Goal: Task Accomplishment & Management: Manage account settings

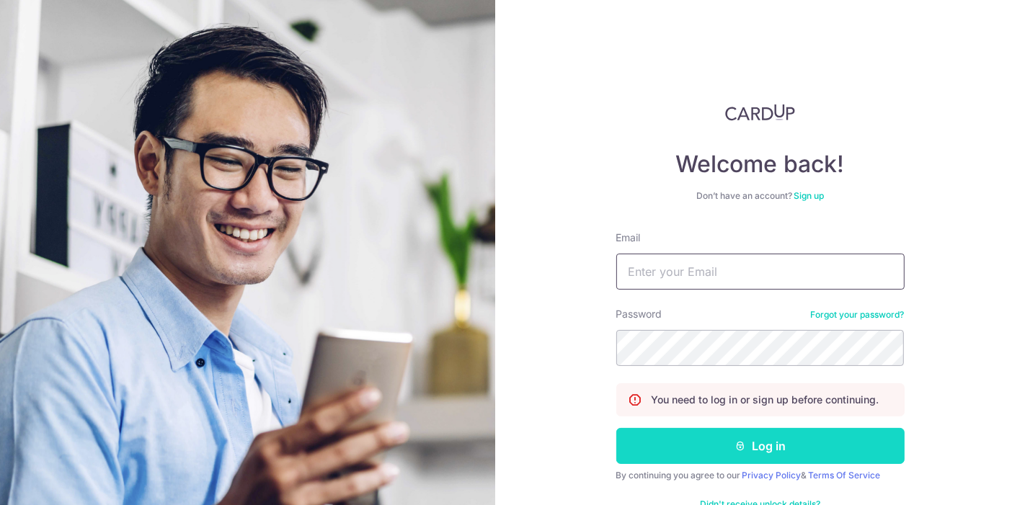
type input "[EMAIL_ADDRESS][DOMAIN_NAME]"
click at [698, 445] on button "Log in" at bounding box center [760, 446] width 288 height 36
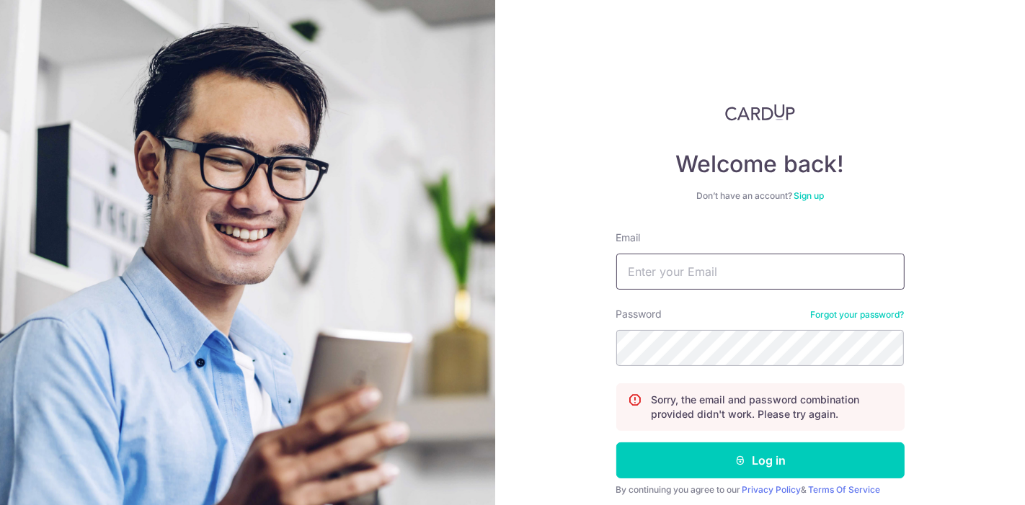
type input "[EMAIL_ADDRESS][DOMAIN_NAME]"
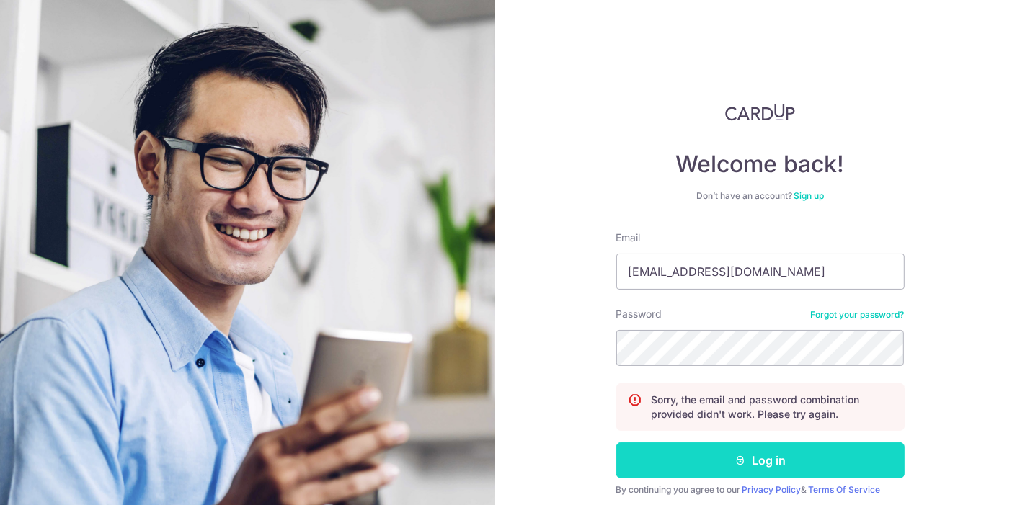
click at [770, 462] on button "Log in" at bounding box center [760, 460] width 288 height 36
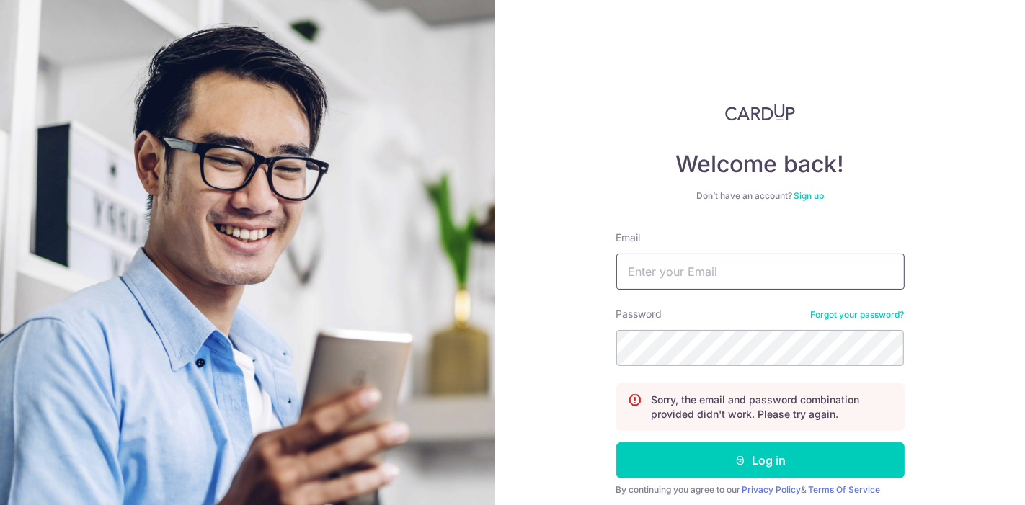
type input "[EMAIL_ADDRESS][DOMAIN_NAME]"
click at [576, 355] on div "Welcome back! Don’t have an account? Sign up Email leechinteck@gmail.com Passwo…" at bounding box center [760, 252] width 530 height 505
click at [551, 344] on div "Welcome back! Don’t have an account? Sign up Email leechinteck@gmail.com Passwo…" at bounding box center [760, 252] width 530 height 505
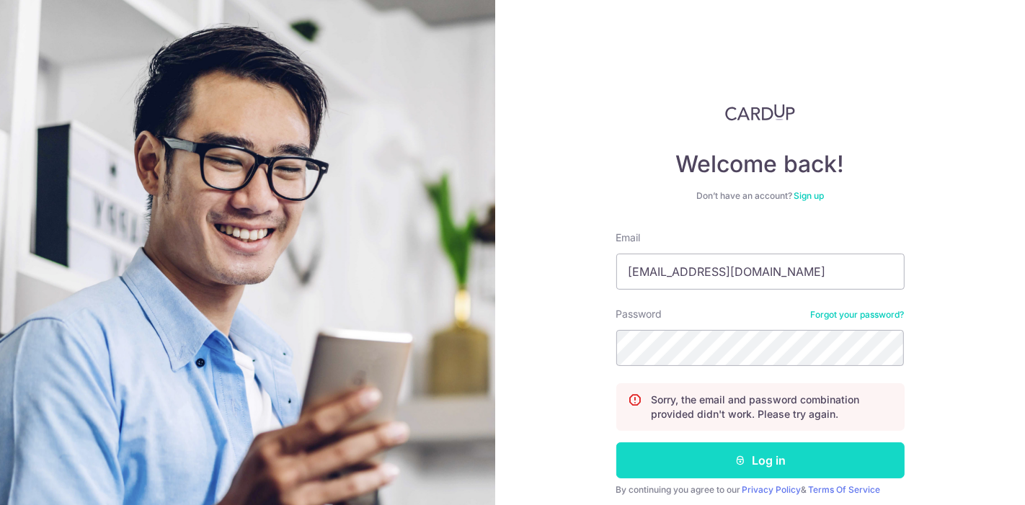
click at [675, 463] on button "Log in" at bounding box center [760, 460] width 288 height 36
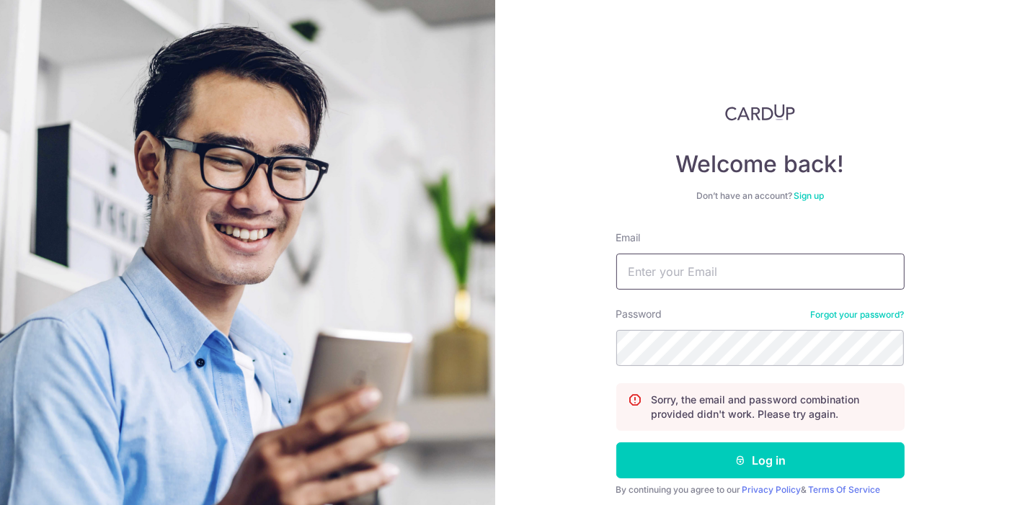
type input "[EMAIL_ADDRESS][DOMAIN_NAME]"
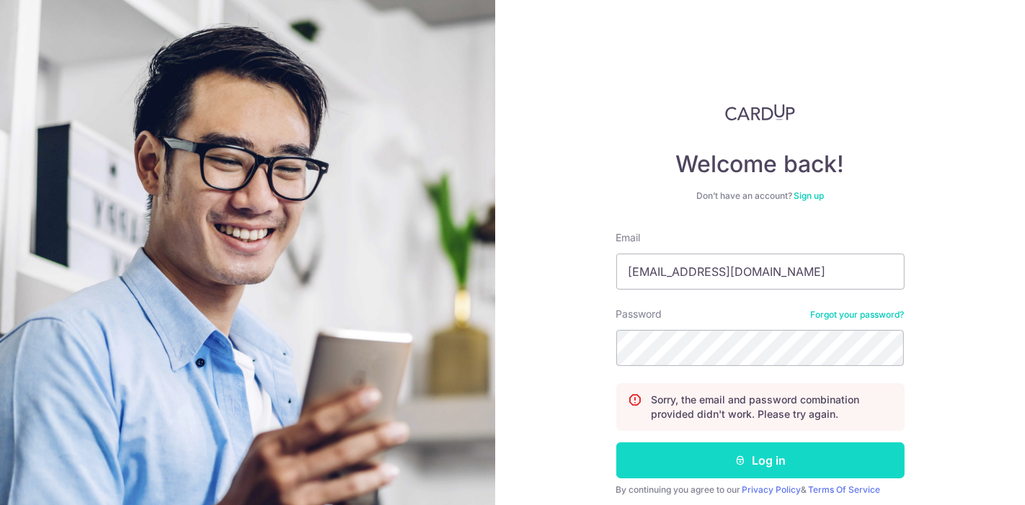
click at [673, 456] on button "Log in" at bounding box center [760, 460] width 288 height 36
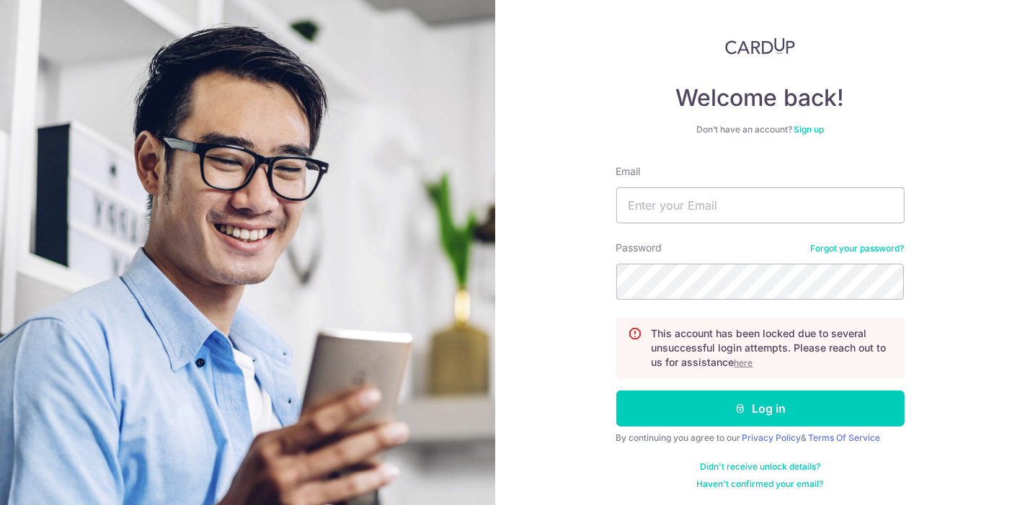
scroll to position [66, 0]
type input "[EMAIL_ADDRESS][DOMAIN_NAME]"
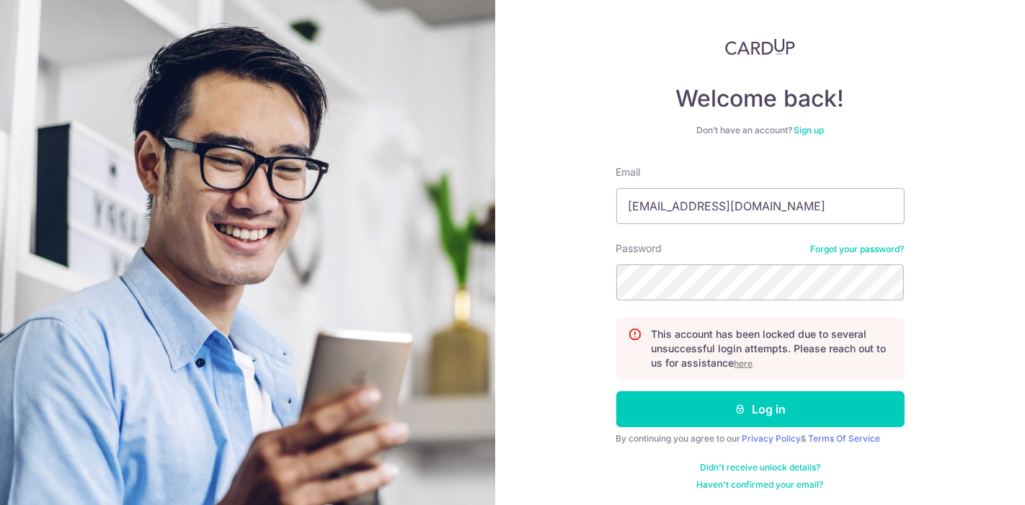
click at [858, 248] on link "Forgot your password?" at bounding box center [858, 250] width 94 height 12
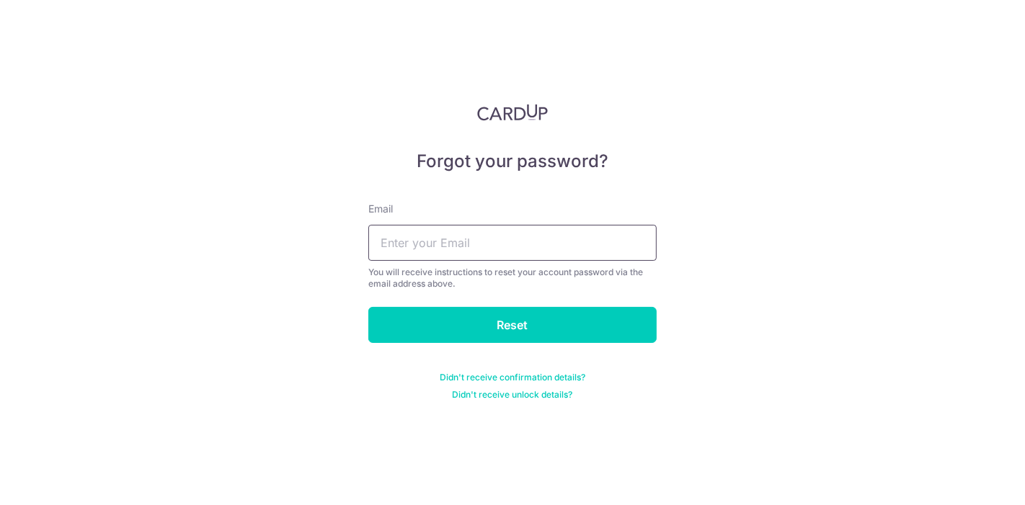
click at [591, 252] on input "text" at bounding box center [512, 243] width 288 height 36
type input "[EMAIL_ADDRESS][DOMAIN_NAME]"
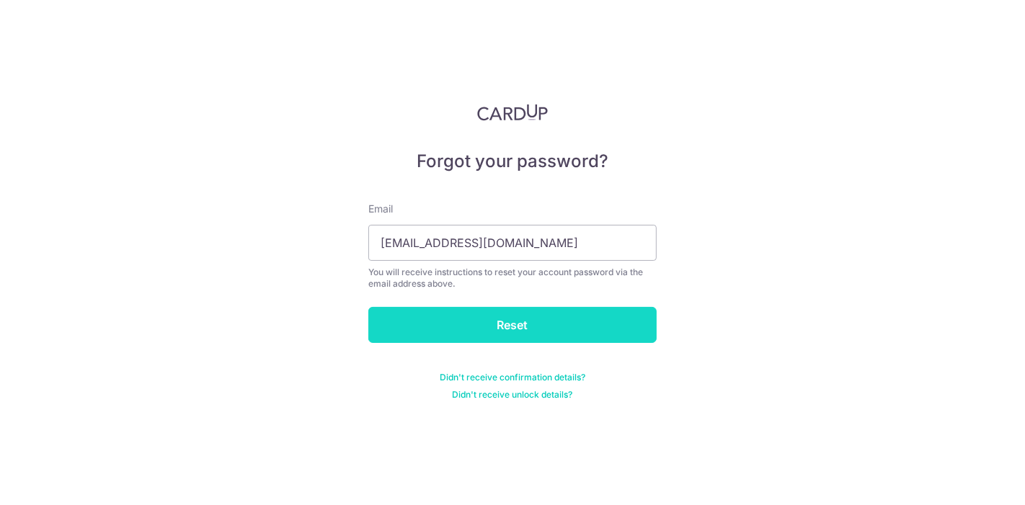
click at [527, 326] on input "Reset" at bounding box center [512, 325] width 288 height 36
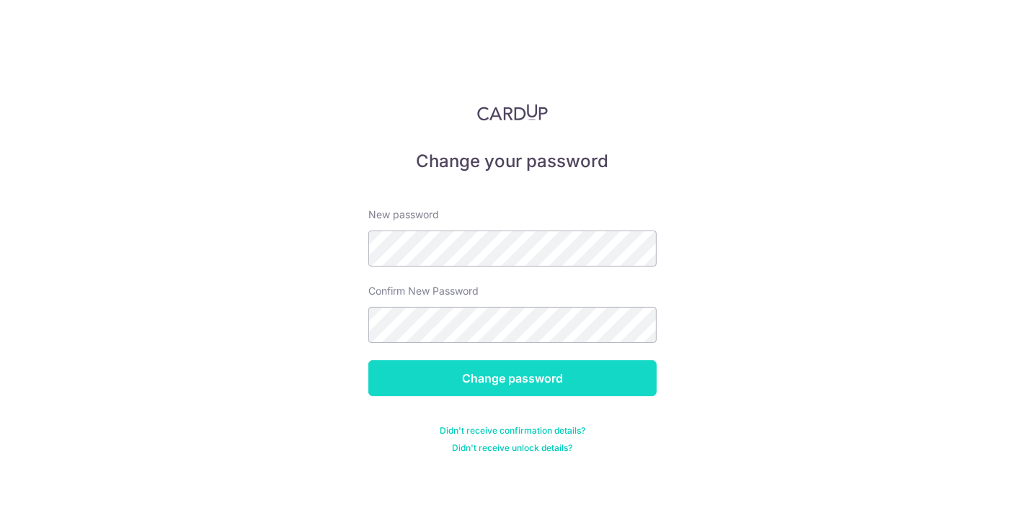
click at [422, 372] on input "Change password" at bounding box center [512, 378] width 288 height 36
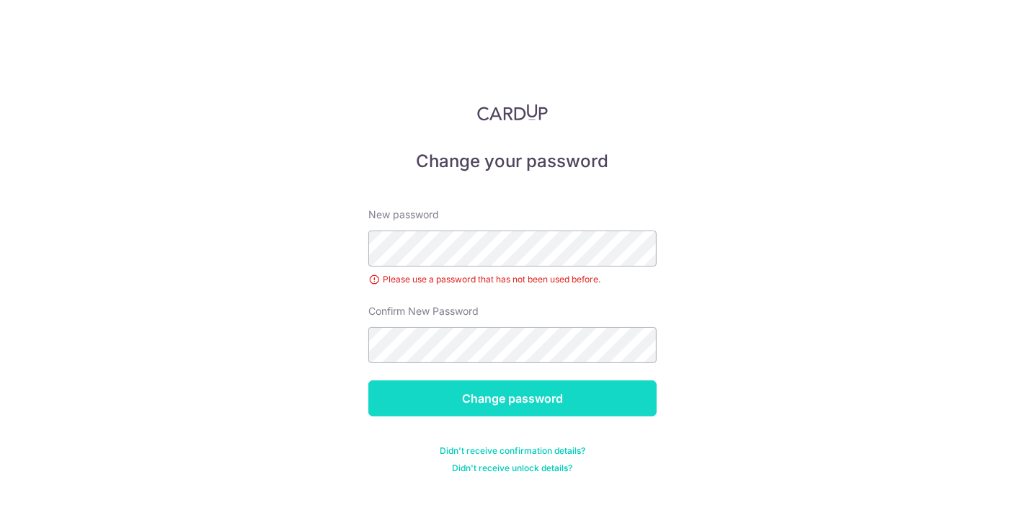
click at [416, 398] on input "Change password" at bounding box center [512, 399] width 288 height 36
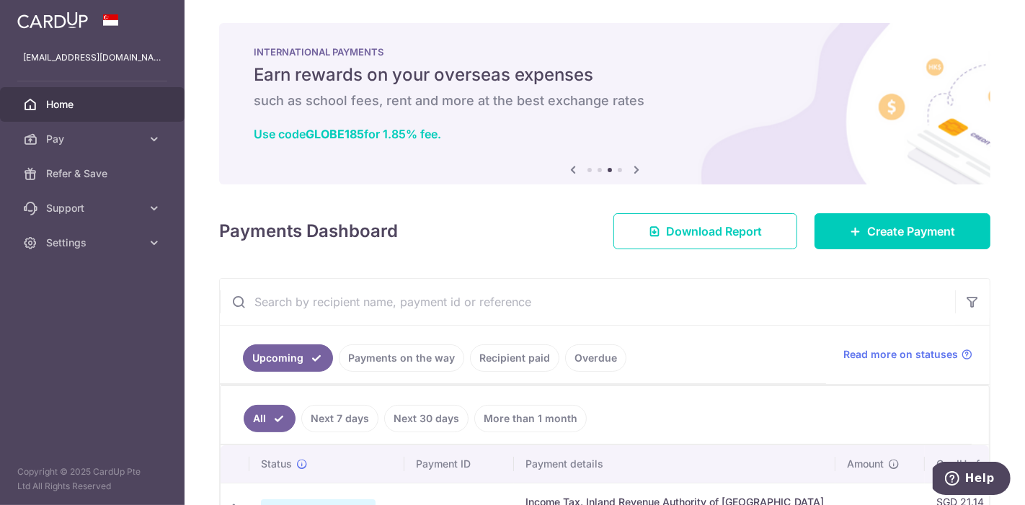
click at [489, 355] on link "Recipient paid" at bounding box center [514, 357] width 89 height 27
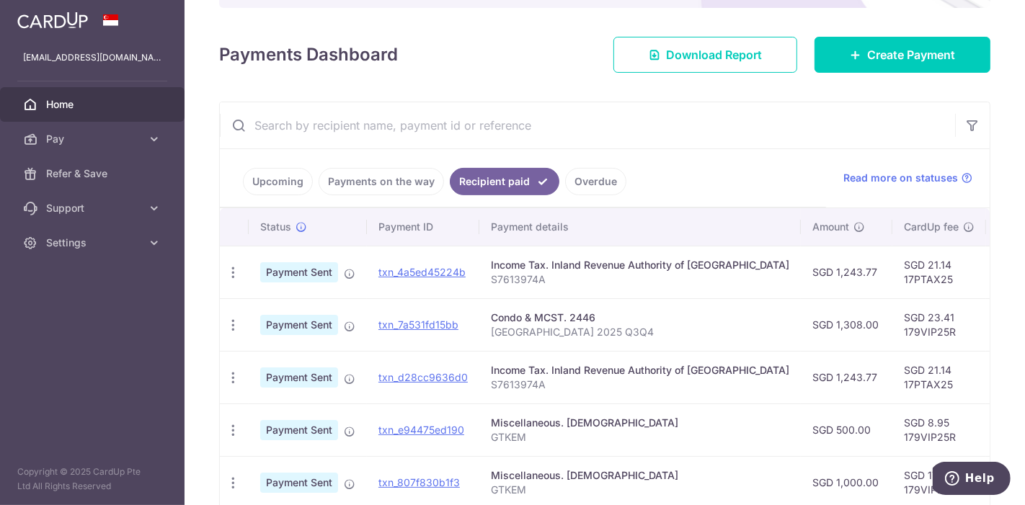
scroll to position [176, 0]
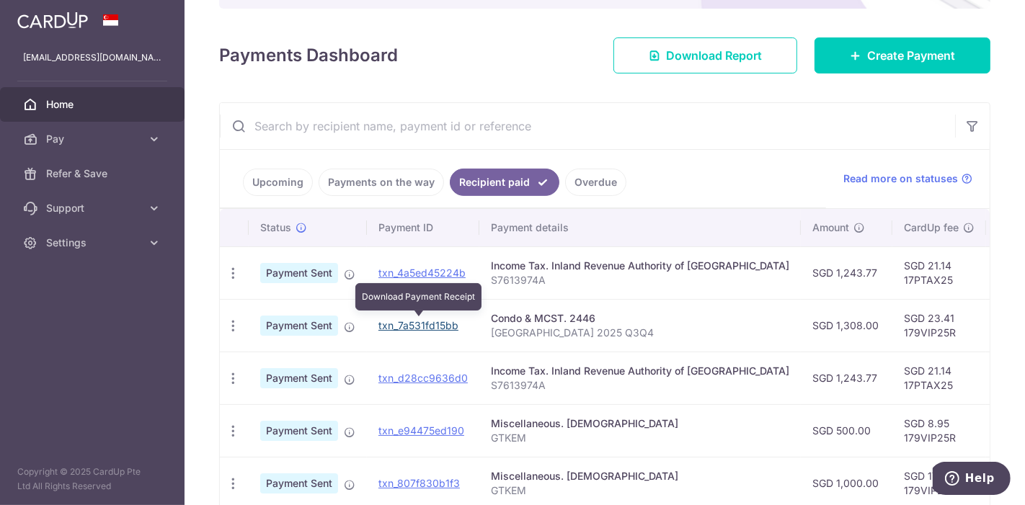
click at [405, 326] on link "txn_7a531fd15bb" at bounding box center [418, 325] width 80 height 12
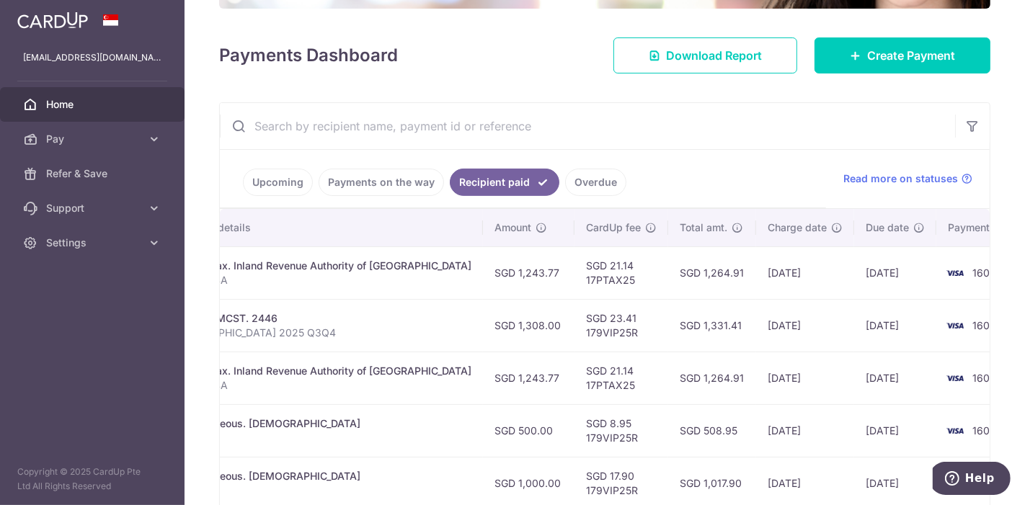
scroll to position [0, 0]
